Goal: Check status: Check status

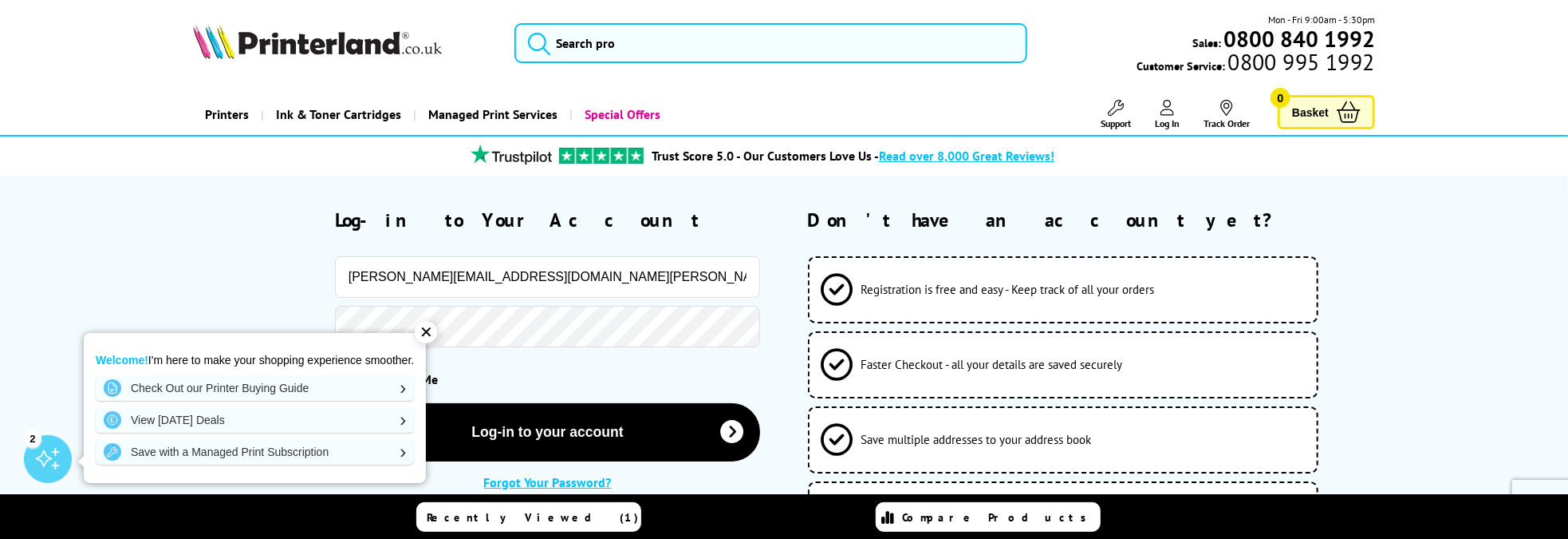
click at [201, 279] on div "[PERSON_NAME][EMAIL_ADDRESS][DOMAIN_NAME][PERSON_NAME]" at bounding box center [476, 277] width 567 height 41
click at [431, 331] on div "✕" at bounding box center [426, 332] width 22 height 22
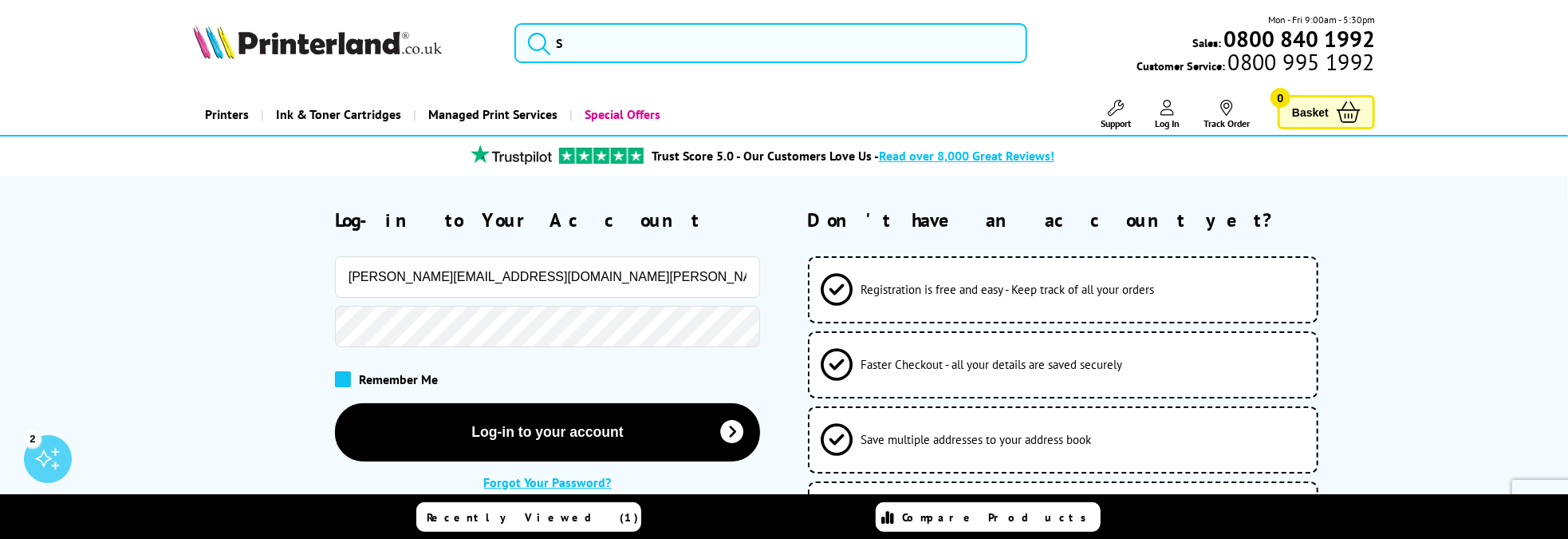
click at [345, 381] on span at bounding box center [343, 379] width 16 height 16
click at [338, 374] on input "checkbox" at bounding box center [338, 374] width 0 height 0
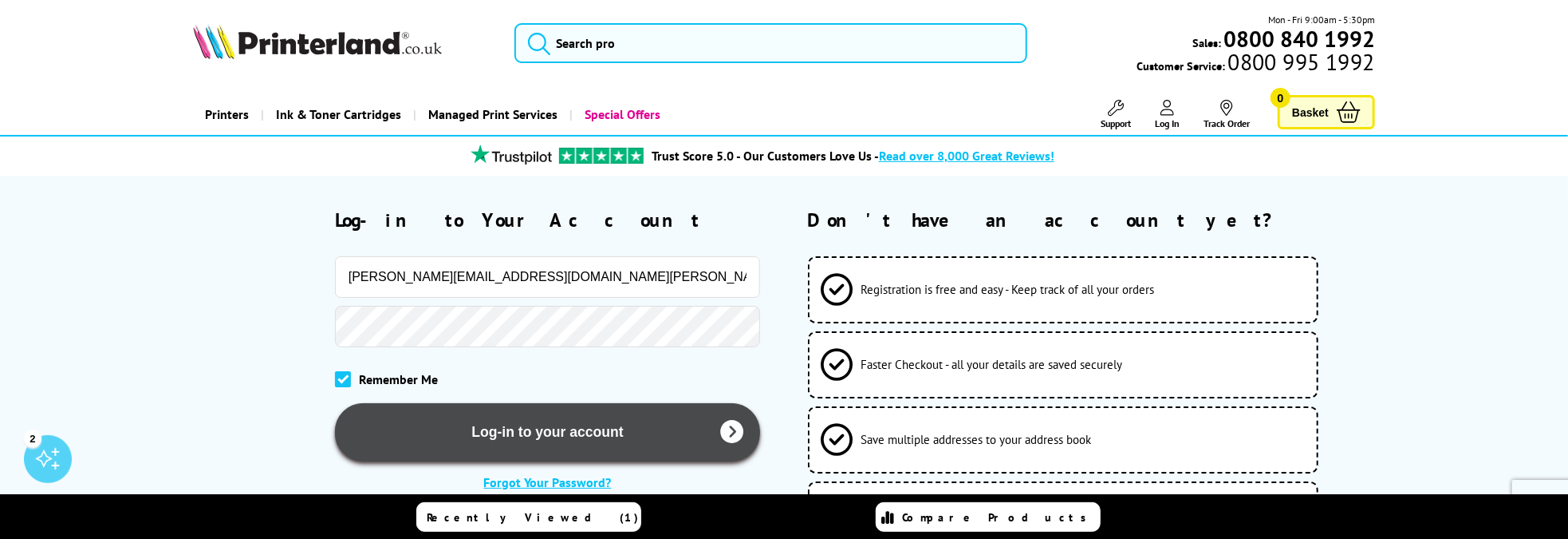
click at [564, 432] on button "Log-in to your account" at bounding box center [549, 432] width 426 height 59
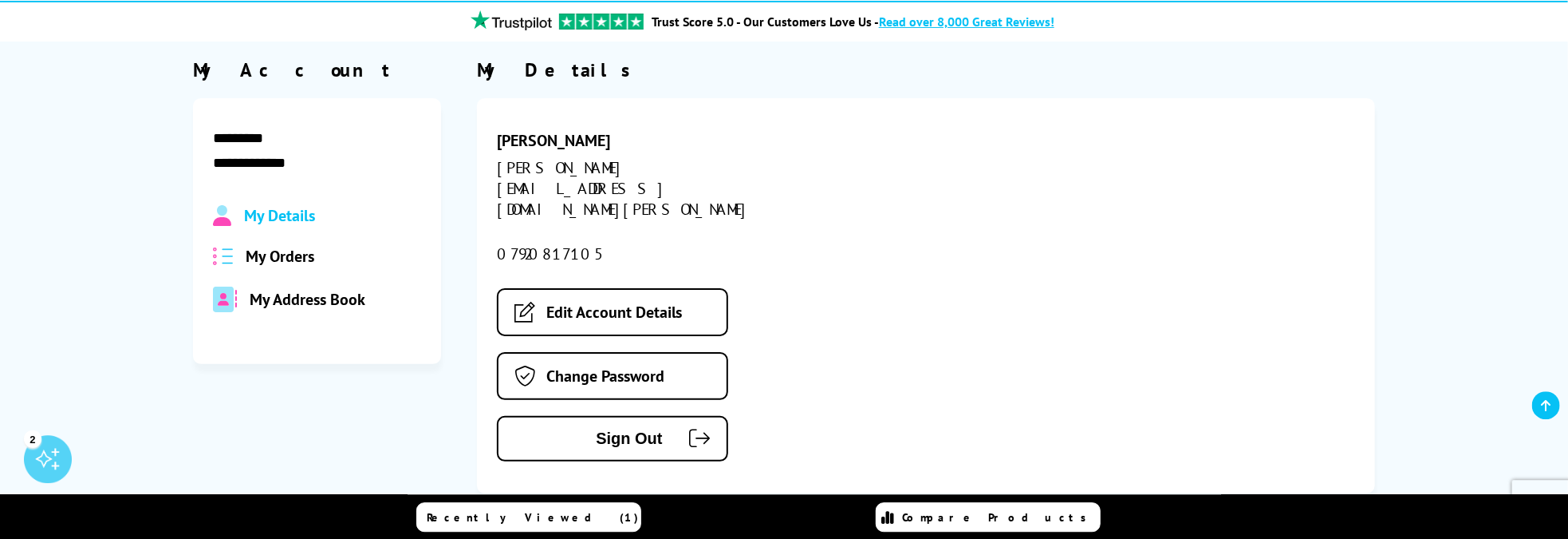
scroll to position [84, 0]
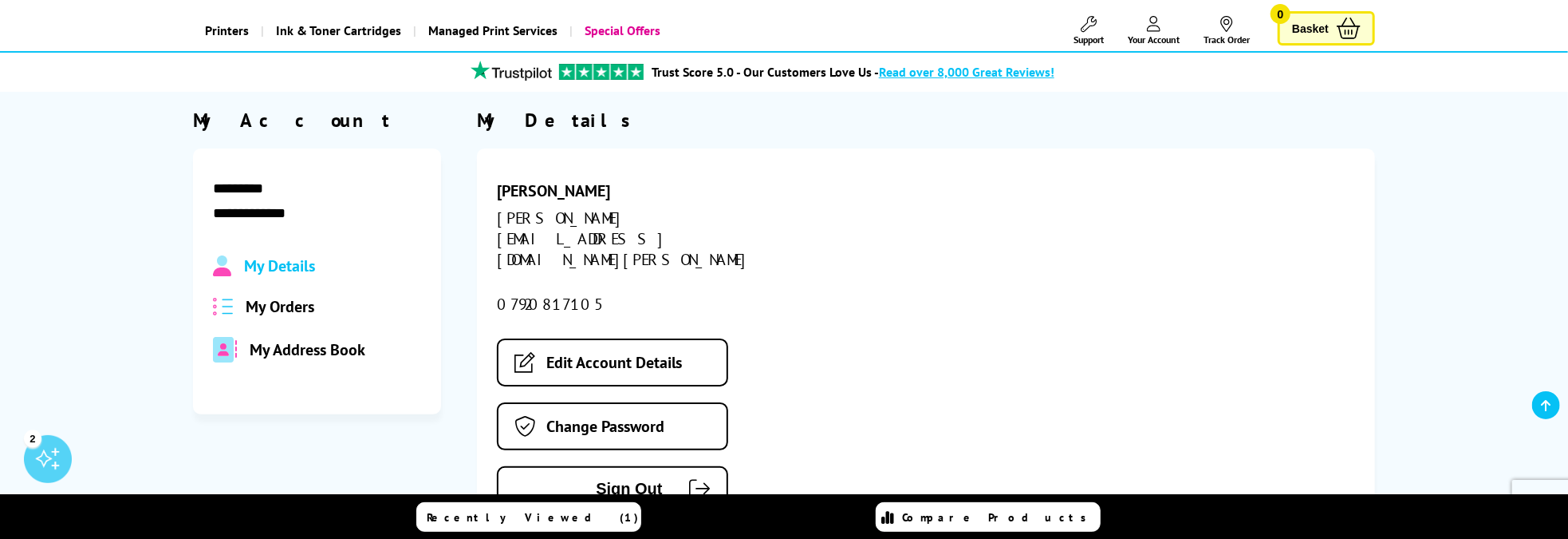
click at [266, 305] on span "My Orders" at bounding box center [280, 306] width 68 height 21
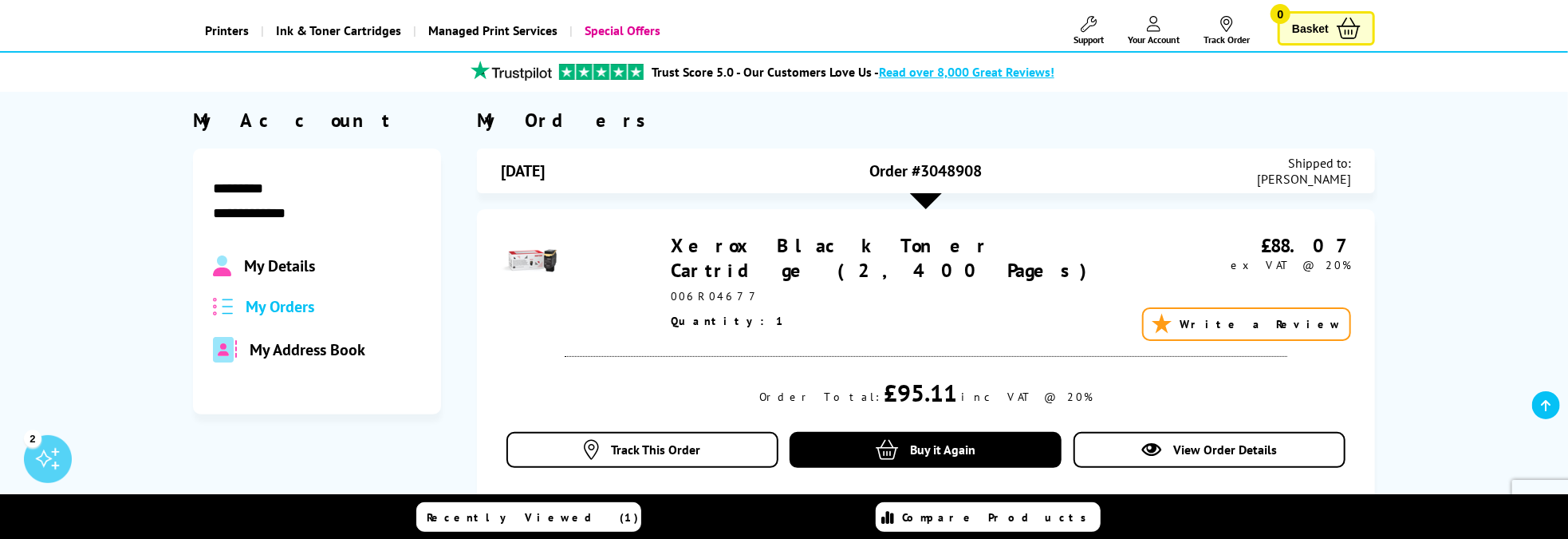
click at [923, 205] on div at bounding box center [926, 201] width 32 height 16
click at [660, 448] on span "Track This Order" at bounding box center [655, 449] width 89 height 16
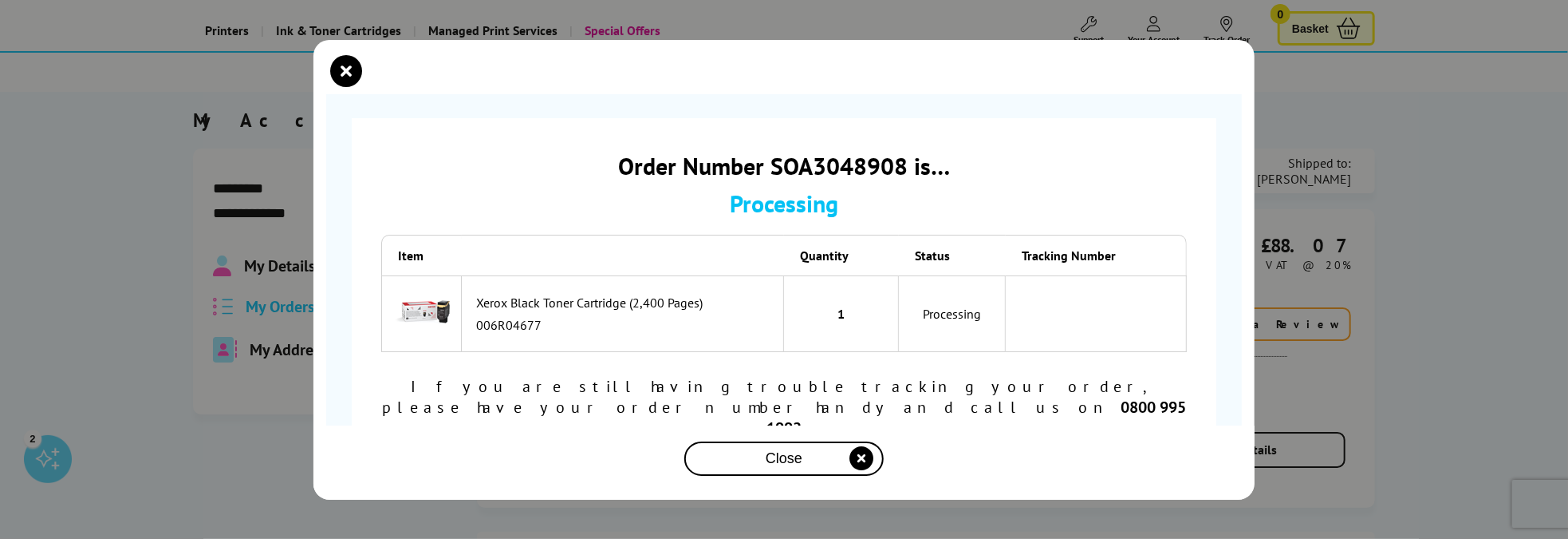
scroll to position [22, 0]
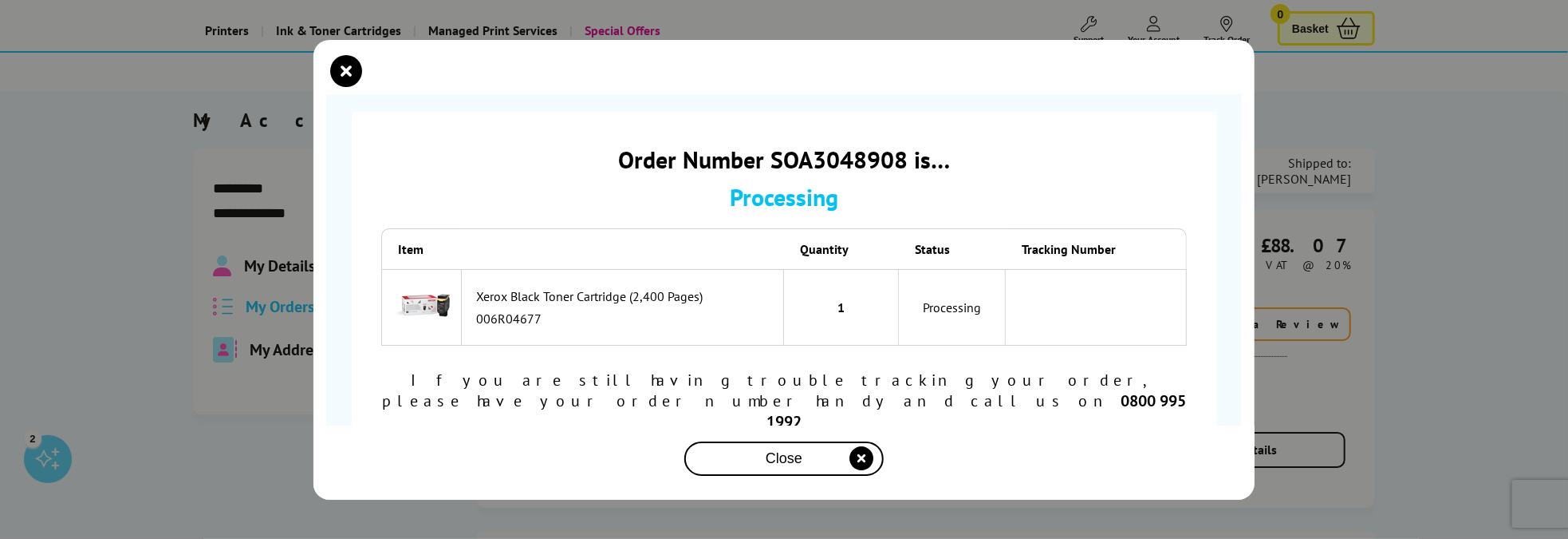
click at [862, 461] on icon "close modal" at bounding box center [862, 458] width 23 height 23
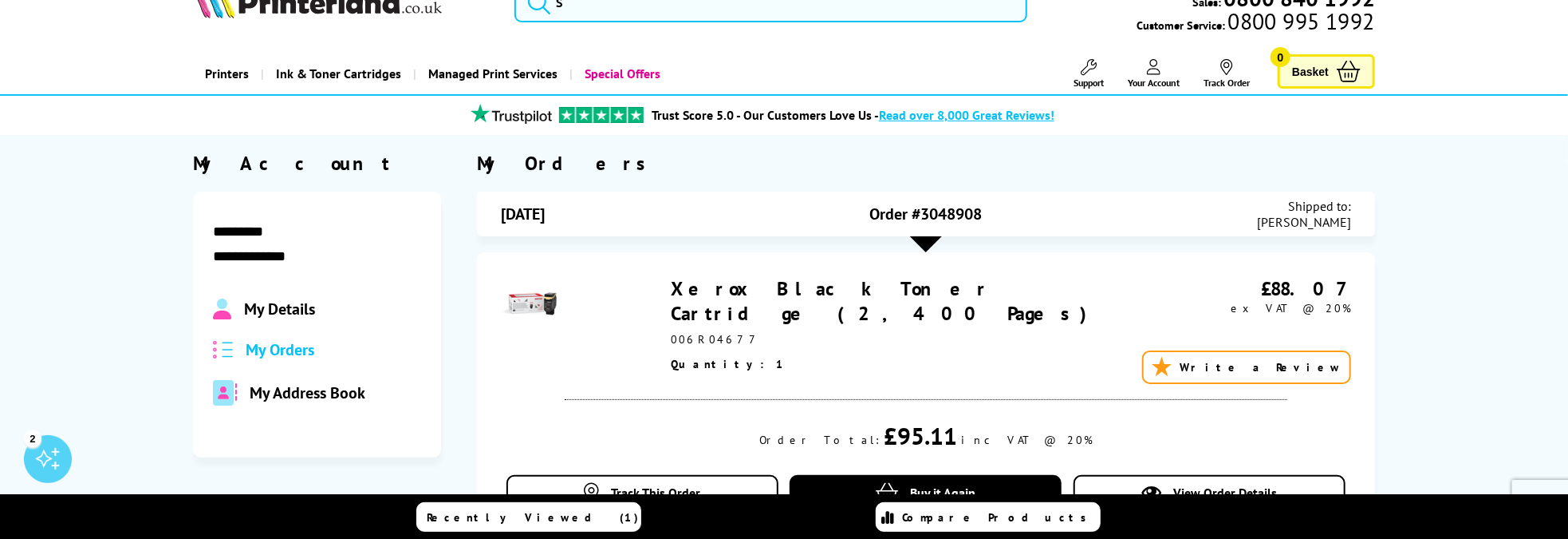
scroll to position [0, 0]
